Goal: Register for event/course

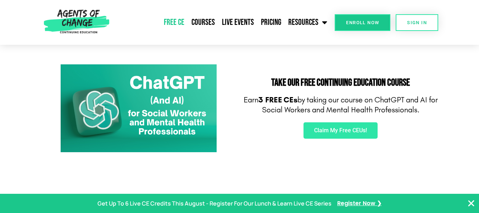
scroll to position [142, 0]
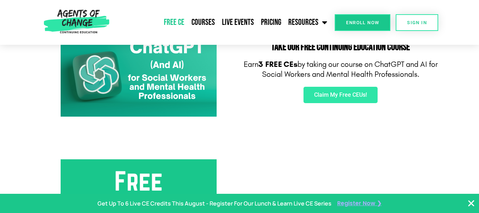
click at [369, 203] on span "Register Now ❯" at bounding box center [360, 203] width 44 height 10
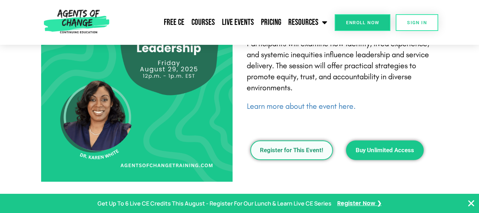
scroll to position [994, 0]
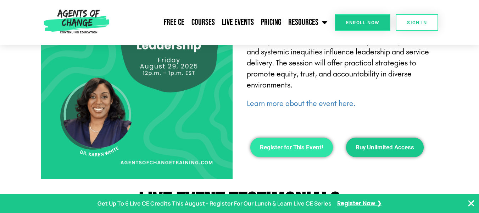
click at [309, 157] on link "Register for This Event!" at bounding box center [292, 147] width 83 height 20
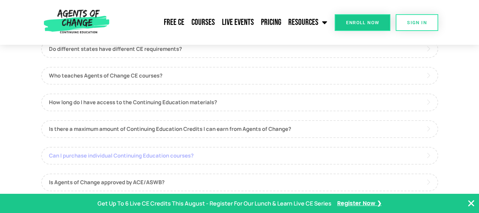
scroll to position [390, 0]
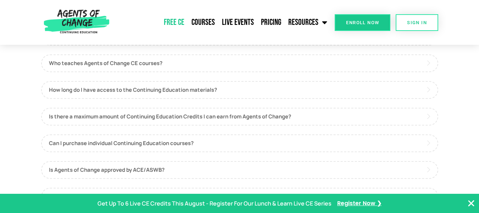
click at [179, 24] on link "Free CE" at bounding box center [174, 22] width 28 height 18
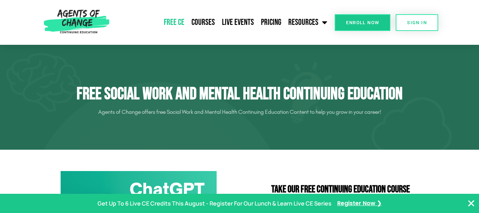
click at [471, 202] on icon "Close Banner" at bounding box center [471, 203] width 9 height 9
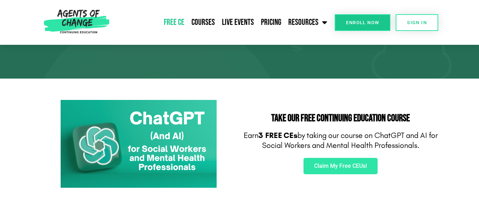
scroll to position [106, 0]
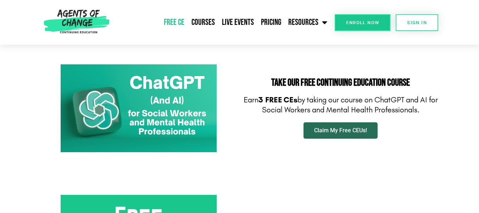
click at [338, 131] on span "Claim My Free CEUs!" at bounding box center [340, 130] width 53 height 6
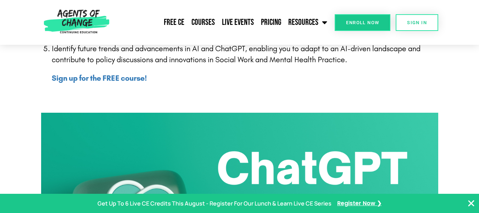
scroll to position [319, 0]
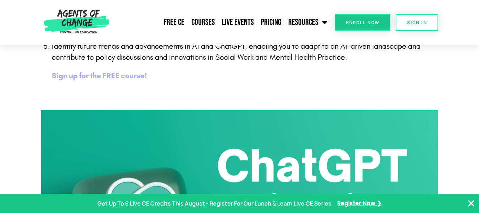
click at [123, 75] on b "Sign up for the FREE course!" at bounding box center [99, 75] width 95 height 9
